Goal: Find specific page/section: Find specific page/section

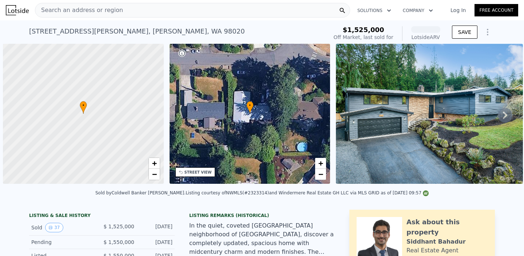
scroll to position [0, 3]
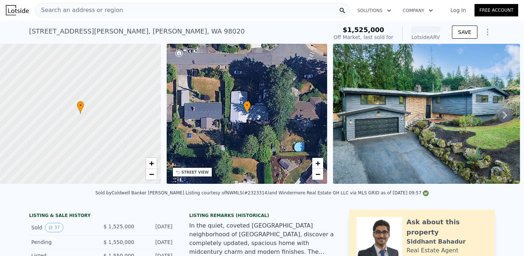
click at [134, 9] on div "Search an address or region" at bounding box center [192, 10] width 315 height 15
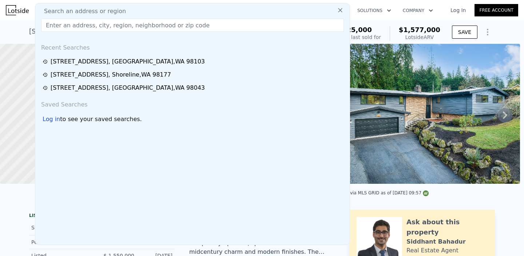
click at [113, 24] on input "text" at bounding box center [192, 25] width 303 height 13
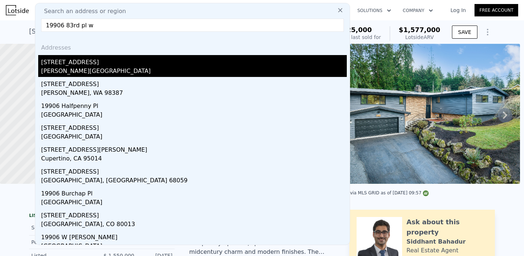
type input "19906 83rd pl w"
click at [73, 63] on div "[STREET_ADDRESS]" at bounding box center [194, 61] width 306 height 12
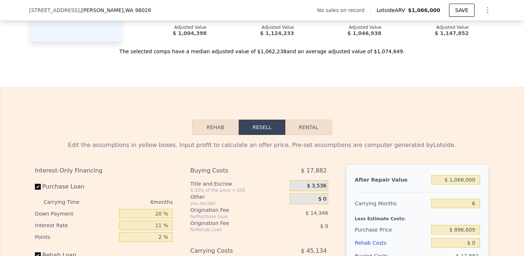
scroll to position [740, 0]
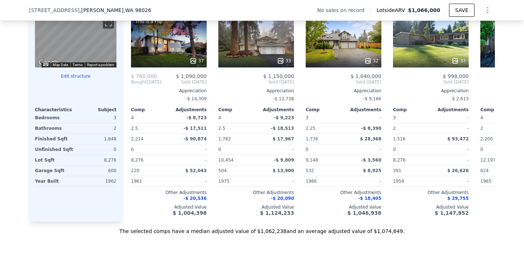
click at [75, 79] on button "Edit structure" at bounding box center [76, 76] width 82 height 6
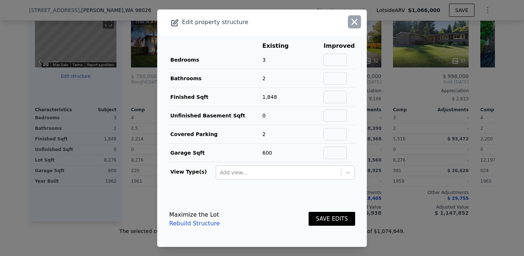
click at [354, 19] on icon "button" at bounding box center [354, 22] width 10 height 10
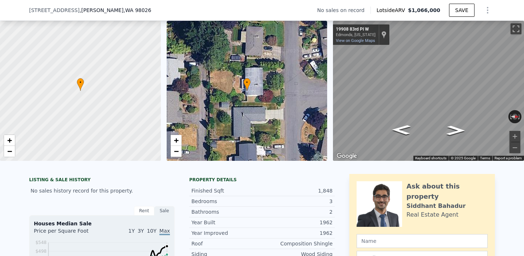
scroll to position [150, 0]
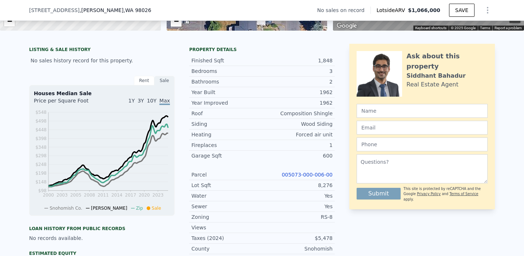
click at [80, 11] on span ", [PERSON_NAME] , WA 98026" at bounding box center [116, 10] width 72 height 7
click at [54, 10] on span "[STREET_ADDRESS]" at bounding box center [54, 10] width 51 height 7
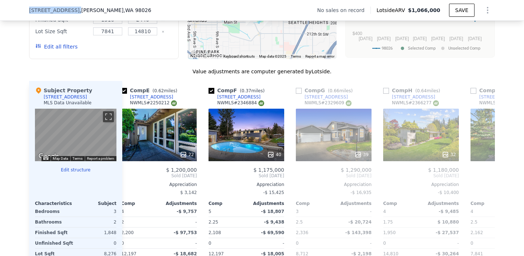
scroll to position [0, 410]
